Goal: Task Accomplishment & Management: Complete application form

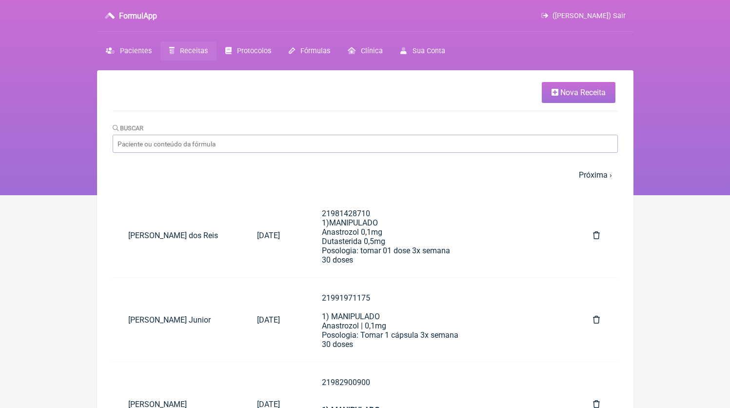
click at [579, 95] on span "Nova Receita" at bounding box center [582, 92] width 45 height 9
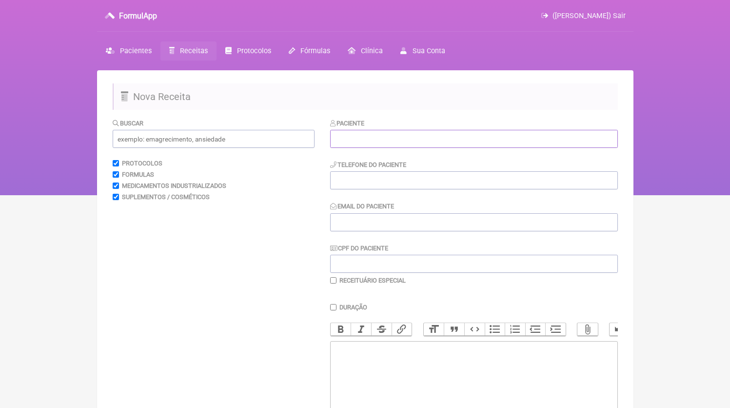
click at [392, 148] on input "text" at bounding box center [474, 139] width 288 height 18
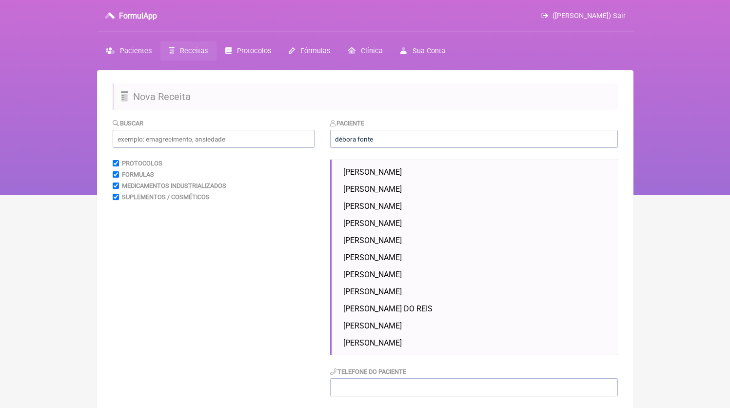
click at [402, 167] on li "DANIELA DE CAMPOS PIRES DENNE" at bounding box center [476, 171] width 274 height 17
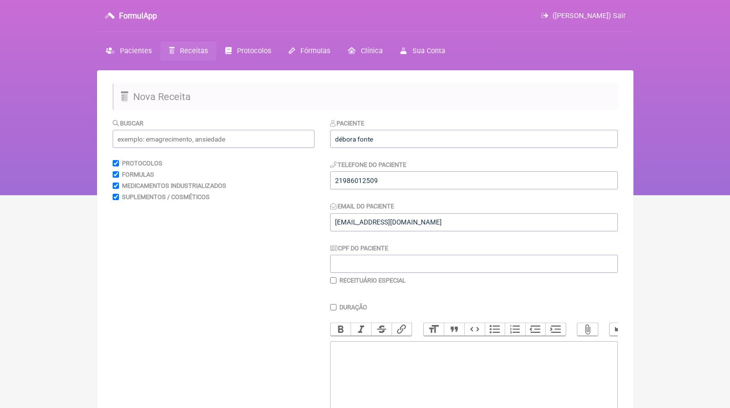
type input "DANIELA DE CAMPOS PIRES DENNE"
type input "21986012509"
type input "[EMAIL_ADDRESS][DOMAIN_NAME]"
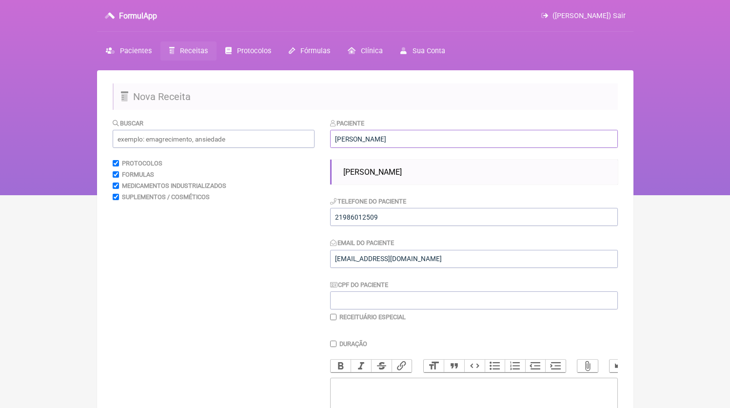
click at [406, 134] on input "DANIELA DE CAMPOS PIRES DENNE" at bounding box center [474, 139] width 288 height 18
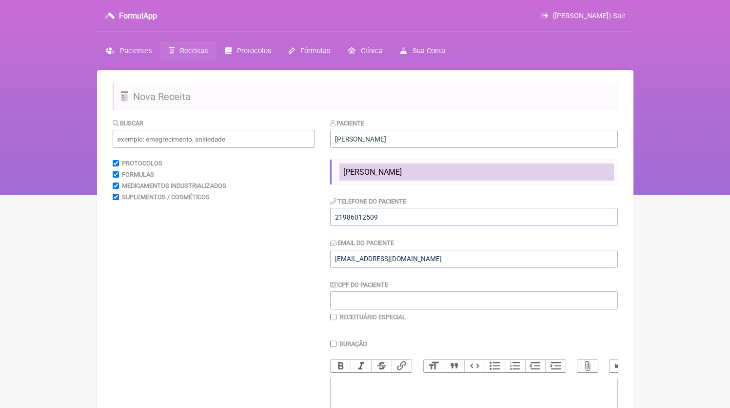
click at [400, 169] on span "[PERSON_NAME] [PERSON_NAME]" at bounding box center [372, 171] width 59 height 9
type input "[PERSON_NAME] [PERSON_NAME]"
type input "21972374261"
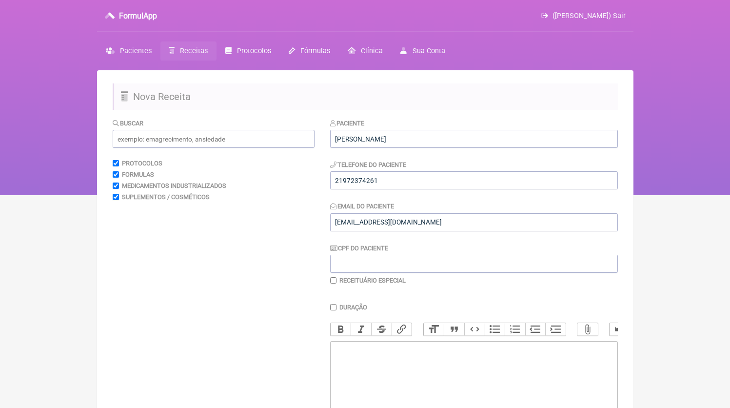
scroll to position [39, 0]
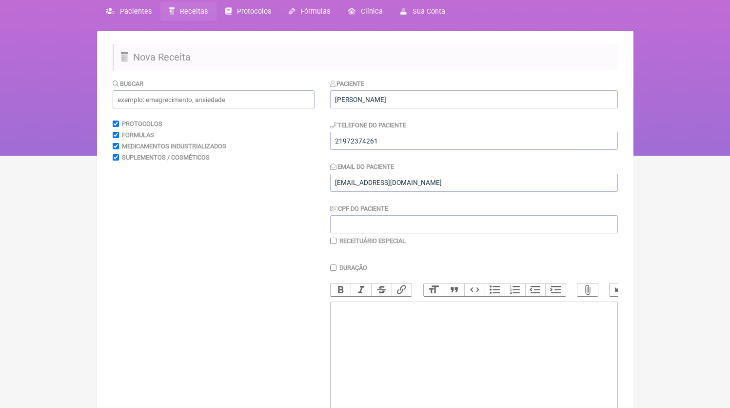
click at [398, 333] on trix-editor at bounding box center [474, 359] width 288 height 117
paste trix-editor "<div>2) MANIPULADO<br>Orlistat 100mg<br>Metformina XR 500mg<br>Metilcobalamina …"
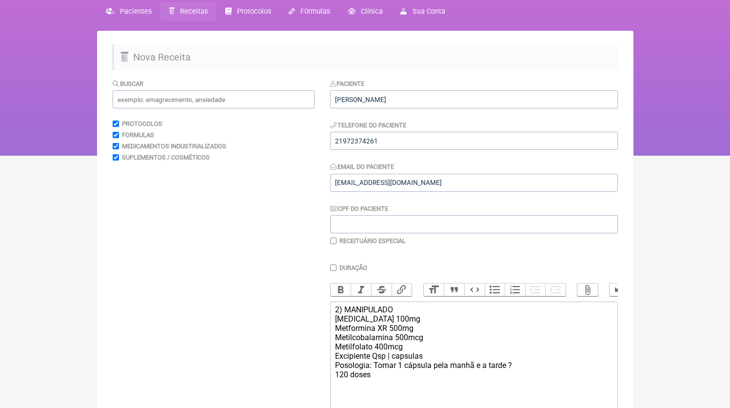
scroll to position [129, 0]
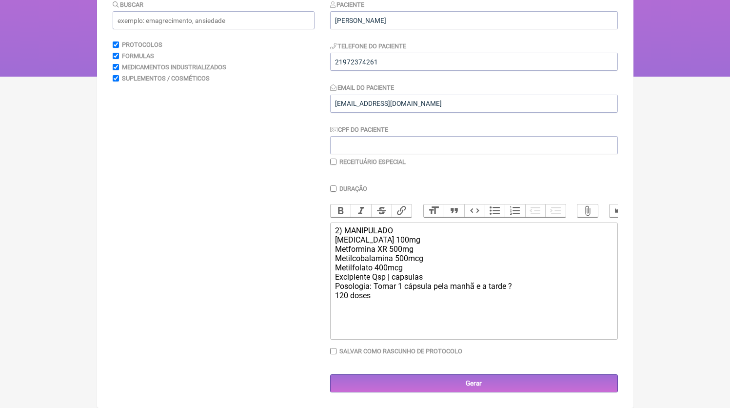
drag, startPoint x: 334, startPoint y: 229, endPoint x: 328, endPoint y: 229, distance: 6.3
click at [328, 229] on form "Buscar Protocolos Formulas Medicamentos Industrializados Suplementos / Cosmétic…" at bounding box center [365, 196] width 505 height 393
click at [334, 230] on trix-editor "2) MANIPULADO Orlistat 100mg Metformina XR 500mg Metilcobalamina 500mcg Metilfo…" at bounding box center [474, 280] width 288 height 117
drag, startPoint x: 417, startPoint y: 249, endPoint x: 312, endPoint y: 249, distance: 104.8
click at [312, 249] on form "Buscar Protocolos Formulas Medicamentos Industrializados Suplementos / Cosmétic…" at bounding box center [365, 196] width 505 height 393
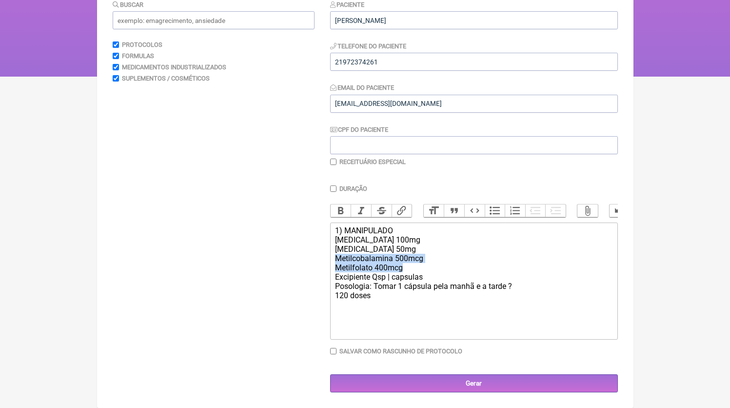
drag, startPoint x: 432, startPoint y: 267, endPoint x: 243, endPoint y: 253, distance: 189.7
click at [243, 254] on form "Buscar Protocolos Formulas Medicamentos Industrializados Suplementos / Cosmétic…" at bounding box center [365, 196] width 505 height 393
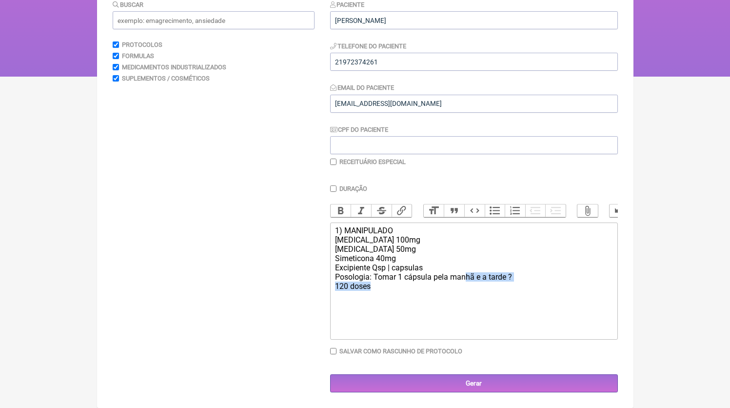
drag, startPoint x: 431, startPoint y: 282, endPoint x: 467, endPoint y: 273, distance: 37.2
click at [467, 273] on div "1) MANIPULADO Orlistat 100mg Acarbose 50mg Simeticona 40mg Excipiente Qsp | cap…" at bounding box center [473, 258] width 277 height 65
drag, startPoint x: 467, startPoint y: 273, endPoint x: 440, endPoint y: 277, distance: 27.7
click at [467, 274] on div "1) MANIPULADO Orlistat 100mg Acarbose 50mg Simeticona 40mg Excipiente Qsp | cap…" at bounding box center [473, 258] width 277 height 65
drag, startPoint x: 438, startPoint y: 276, endPoint x: 603, endPoint y: 278, distance: 165.3
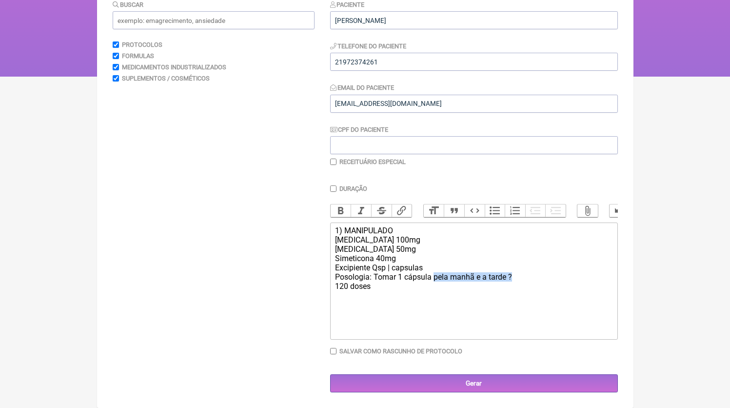
click at [603, 278] on div "1) MANIPULADO Orlistat 100mg Acarbose 50mg Simeticona 40mg Excipiente Qsp | cap…" at bounding box center [473, 258] width 277 height 65
click at [369, 53] on input "21972374261" at bounding box center [474, 62] width 288 height 18
click at [331, 230] on trix-editor "1) MANIPULADO Orlistat 100mg Acarbose 50mg Simeticona 40mg Excipiente Qsp | cap…" at bounding box center [474, 280] width 288 height 117
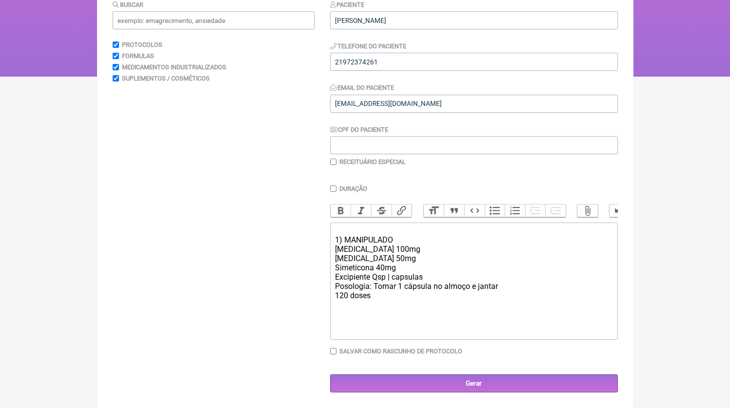
paste trix-editor "21972374261"
drag, startPoint x: 314, startPoint y: 311, endPoint x: 296, endPoint y: 308, distance: 18.4
click at [296, 308] on form "Buscar Protocolos Formulas Medicamentos Industrializados Suplementos / Cosmétic…" at bounding box center [365, 196] width 505 height 393
paste trix-editor "<div>21972374261<br>1) MANIPULADO<br>Orlistat 100mg<br>Acarbose 50mg<br>Simetic…"
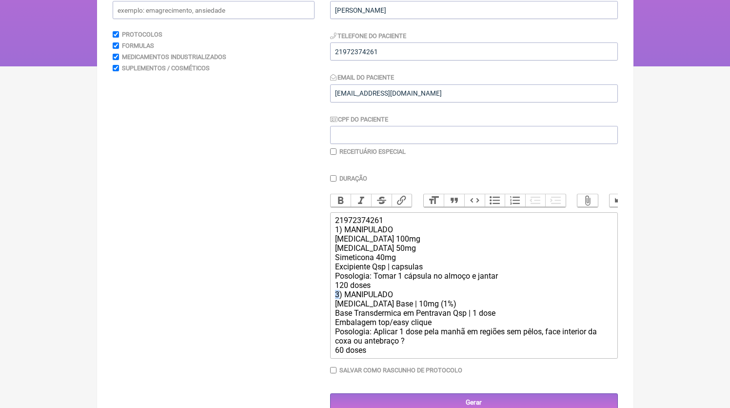
click at [336, 306] on div "21972374261 1) MANIPULADO Orlistat 100mg Acarbose 50mg Simeticona 40mg Excipien…" at bounding box center [473, 284] width 277 height 139
click at [380, 293] on div "21972374261 1) MANIPULADO Orlistat 100mg Acarbose 50mg Simeticona 40mg Excipien…" at bounding box center [473, 284] width 277 height 139
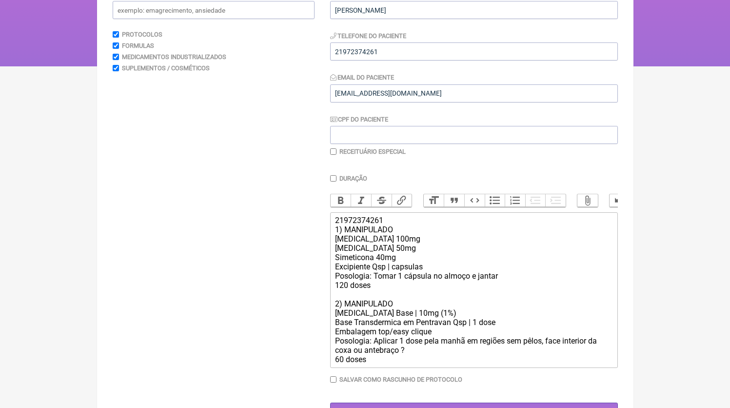
scroll to position [162, 0]
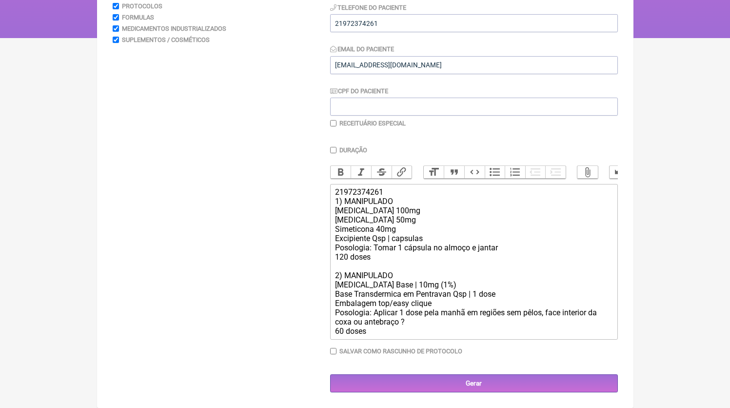
click at [419, 326] on div "21972374261 1) MANIPULADO Orlistat 100mg Acarbose 50mg Simeticona 40mg Excipien…" at bounding box center [473, 261] width 277 height 148
type trix-editor "<div>21972374261<br>1) MANIPULADO<br>Orlistat 100mg<br>Acarbose 50mg<br>Simetic…"
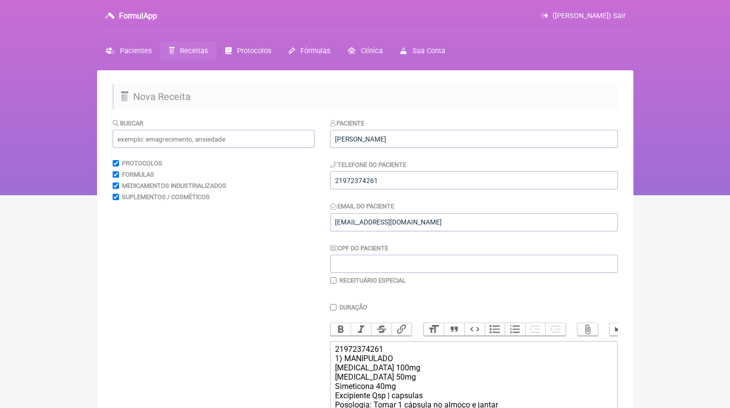
scroll to position [186, 0]
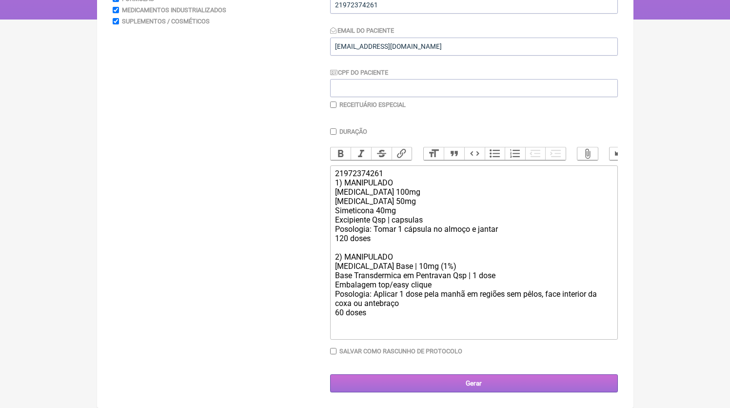
click at [479, 386] on input "Gerar" at bounding box center [474, 383] width 288 height 18
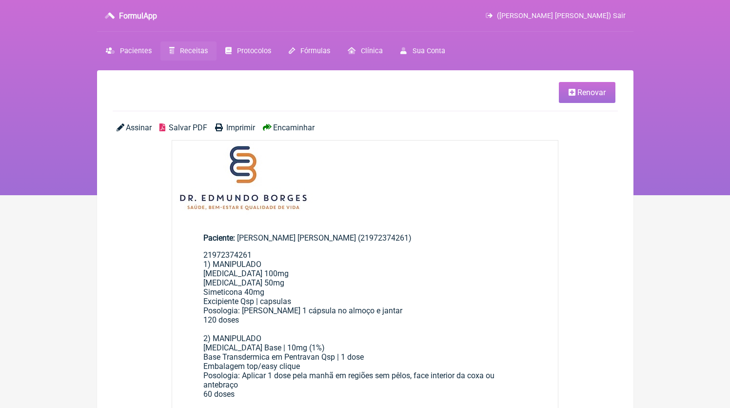
click at [193, 128] on span "Salvar PDF" at bounding box center [188, 127] width 39 height 9
click at [193, 59] on link "Receitas" at bounding box center [188, 50] width 56 height 19
